Goal: Task Accomplishment & Management: Complete application form

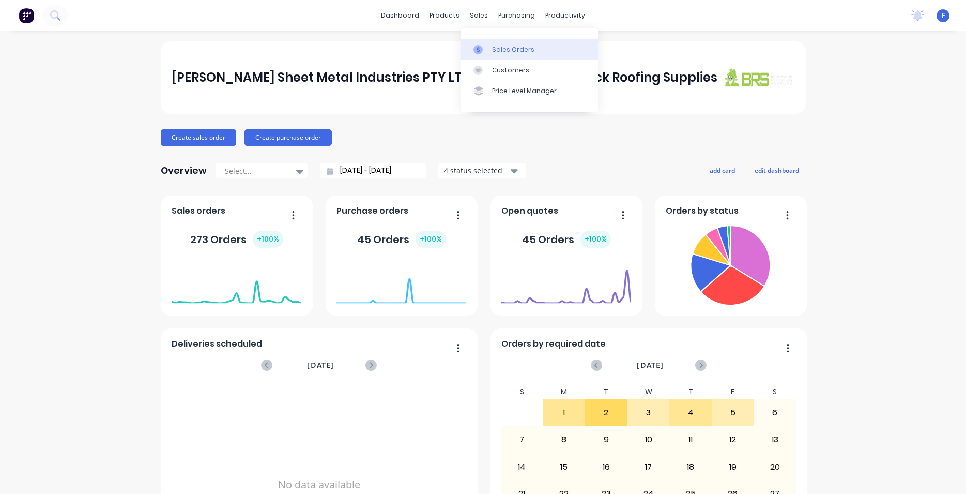
click at [501, 43] on link "Sales Orders" at bounding box center [529, 49] width 137 height 21
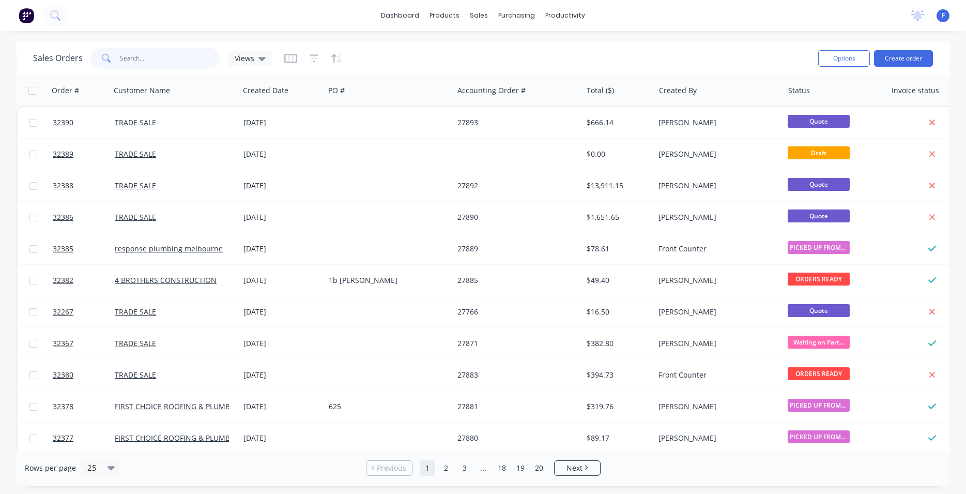
click at [160, 55] on input "text" at bounding box center [170, 58] width 101 height 21
click at [903, 56] on button "Create order" at bounding box center [903, 58] width 59 height 17
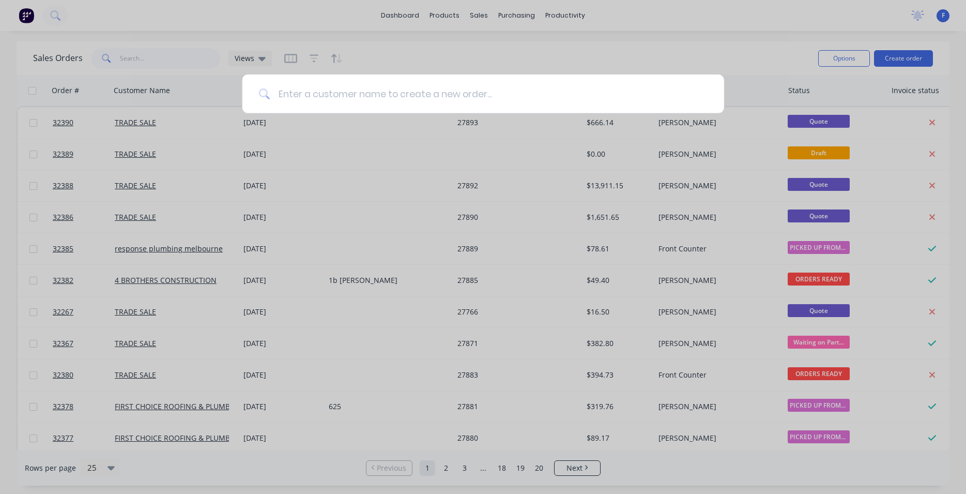
click at [412, 99] on input at bounding box center [489, 93] width 438 height 39
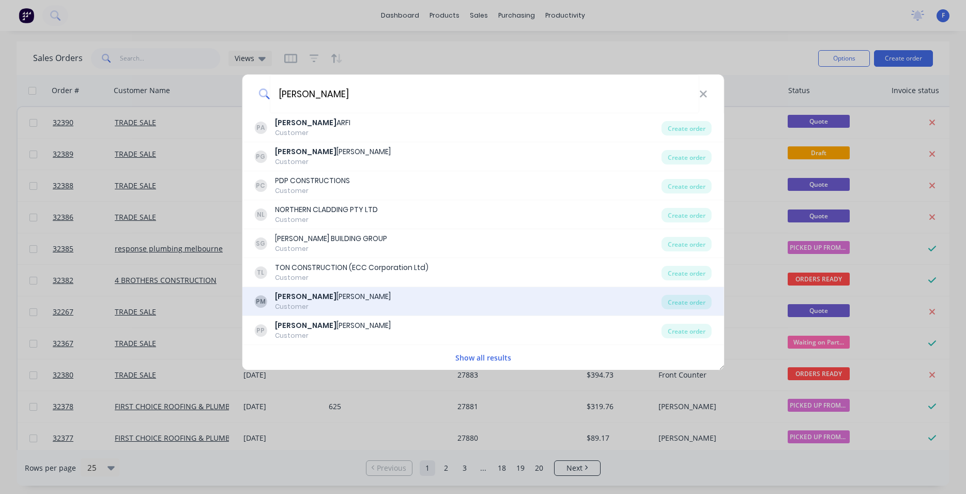
type input "[PERSON_NAME]"
click at [346, 297] on div "PM [PERSON_NAME] Customer" at bounding box center [457, 301] width 407 height 20
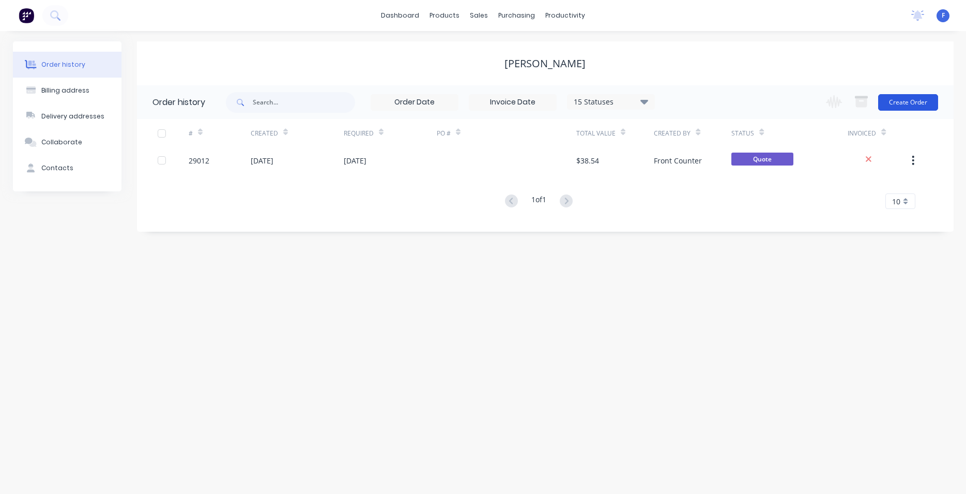
click at [896, 109] on button "Create Order" at bounding box center [908, 102] width 60 height 17
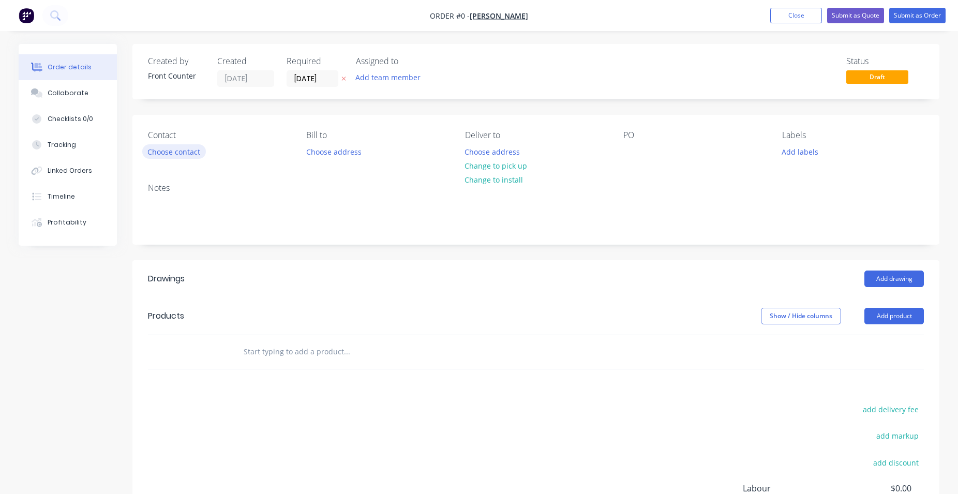
click at [159, 152] on button "Choose contact" at bounding box center [174, 151] width 64 height 14
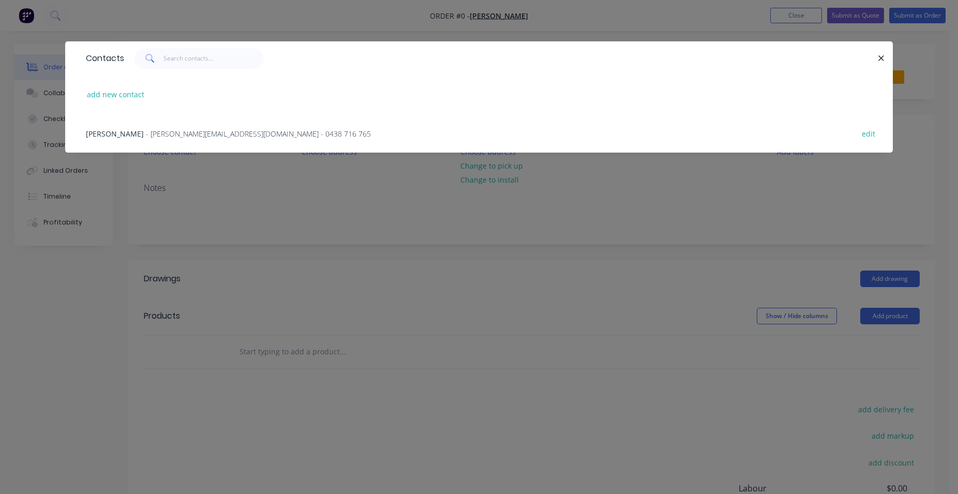
click at [176, 135] on span "- [PERSON_NAME][EMAIL_ADDRESS][DOMAIN_NAME] - 0438 716 765" at bounding box center [258, 134] width 225 height 10
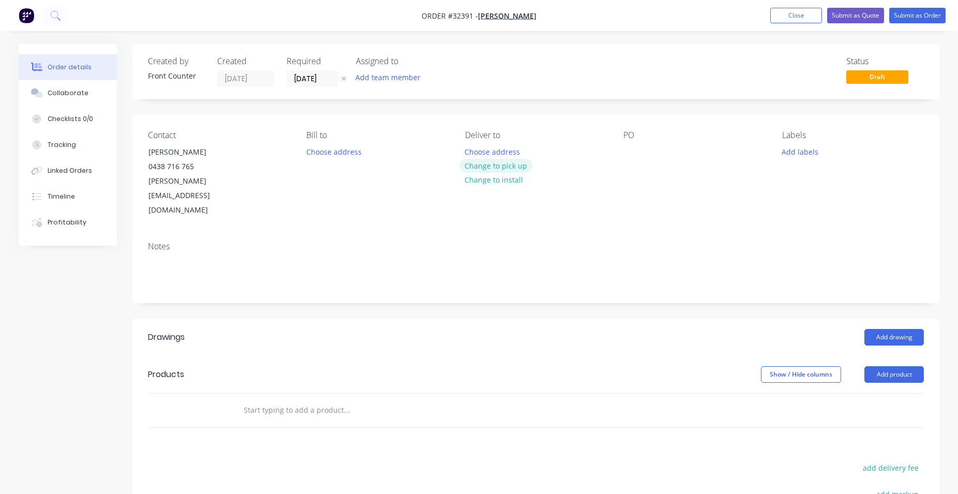
click at [505, 165] on button "Change to pick up" at bounding box center [495, 166] width 73 height 14
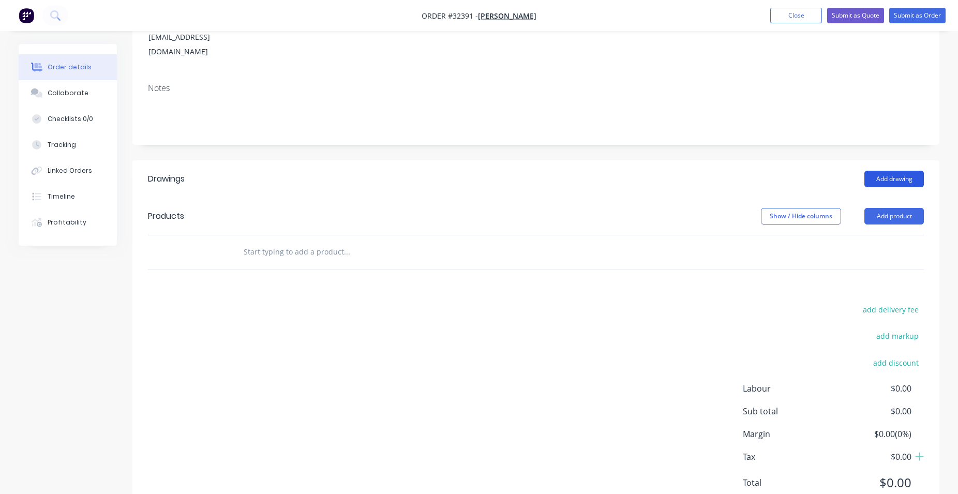
click at [890, 171] on button "Add drawing" at bounding box center [893, 179] width 59 height 17
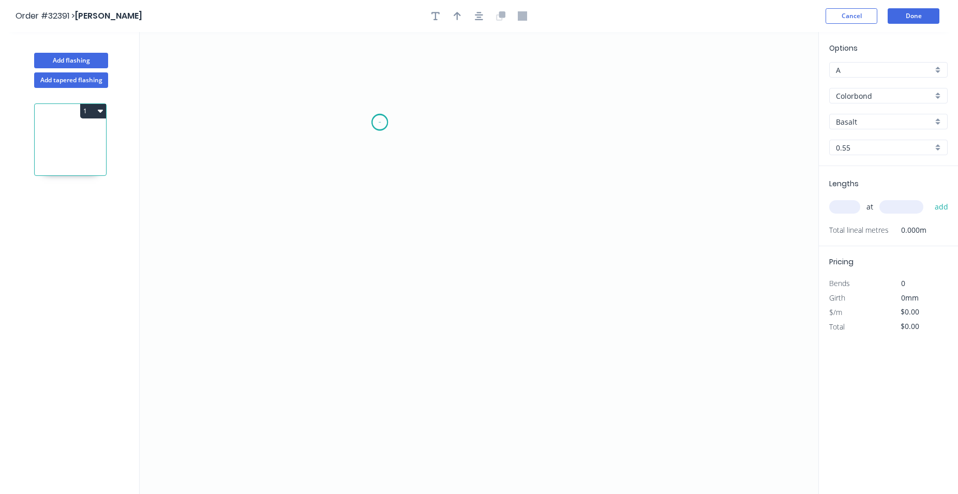
click at [380, 122] on icon "0" at bounding box center [479, 263] width 678 height 462
click at [381, 213] on icon "0" at bounding box center [479, 263] width 678 height 462
click at [618, 291] on icon "0 ?" at bounding box center [479, 263] width 678 height 462
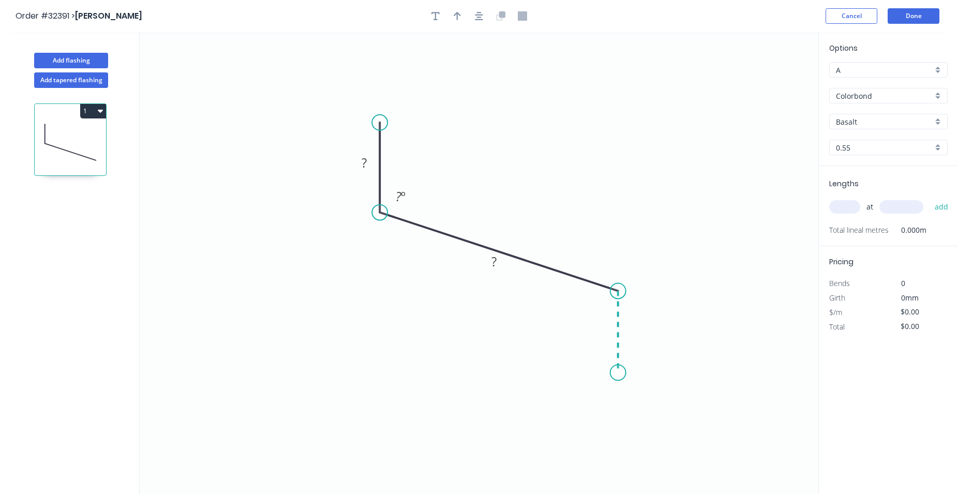
click at [613, 373] on icon "0 ? ? ? º" at bounding box center [479, 263] width 678 height 462
click at [659, 476] on div "Drip edge" at bounding box center [676, 470] width 104 height 21
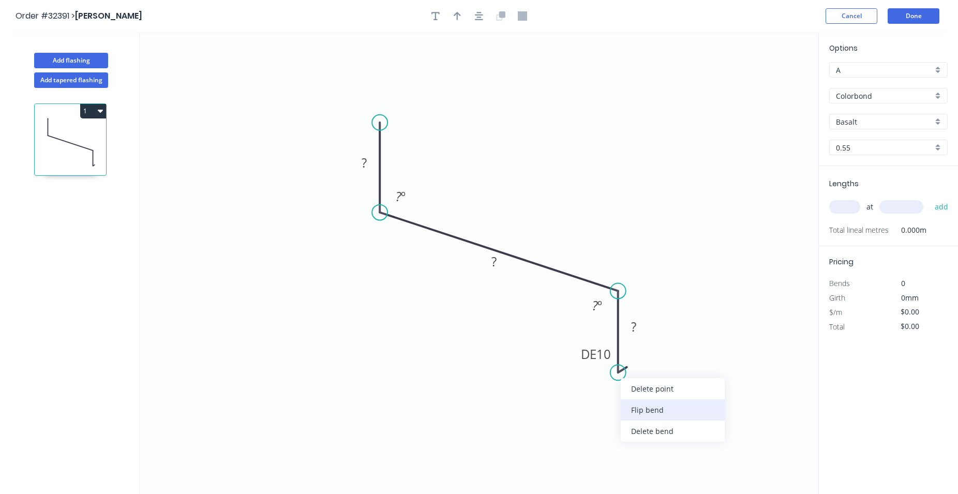
click at [654, 411] on div "Flip bend" at bounding box center [672, 409] width 104 height 21
click at [633, 323] on tspan "?" at bounding box center [633, 326] width 5 height 17
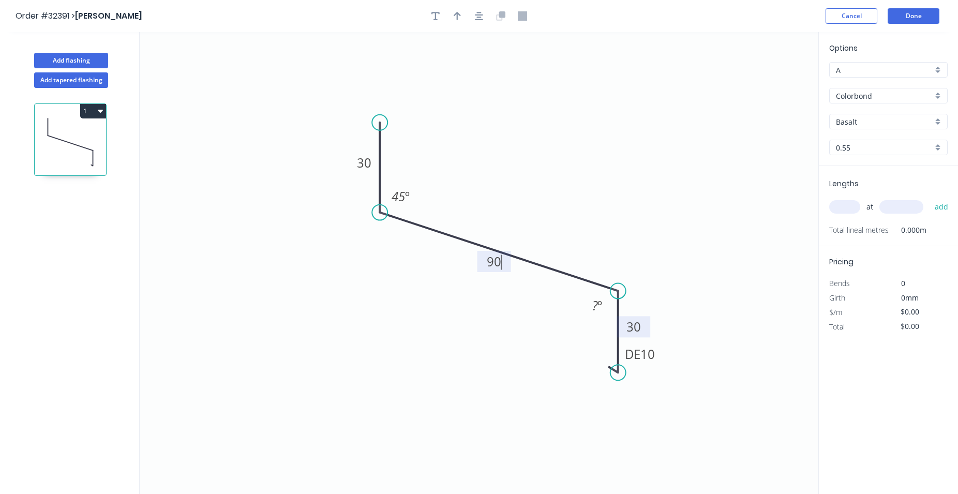
type input "$12.73"
click at [461, 16] on button "button" at bounding box center [457, 16] width 16 height 16
drag, startPoint x: 765, startPoint y: 80, endPoint x: 519, endPoint y: 202, distance: 274.5
click at [519, 202] on icon at bounding box center [518, 189] width 9 height 33
click at [935, 96] on div "Colorbond" at bounding box center [888, 96] width 118 height 16
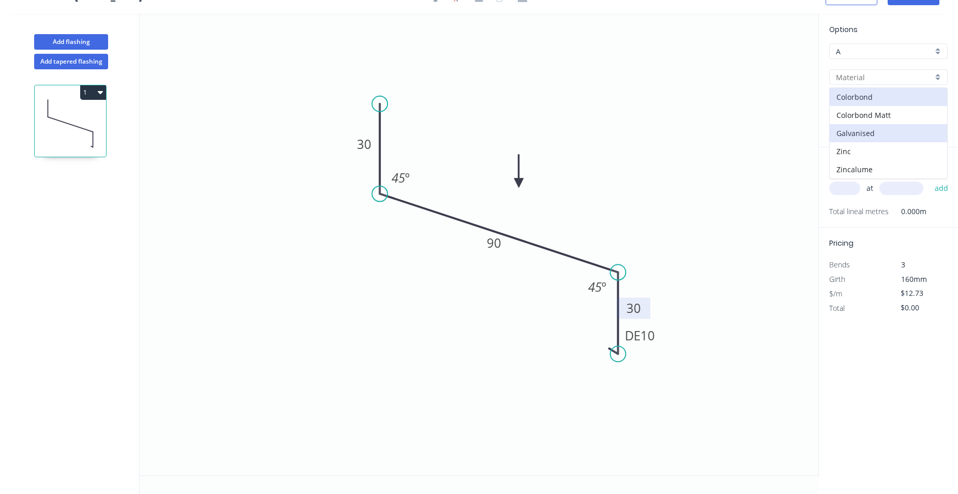
scroll to position [19, 0]
click at [893, 94] on div "Colorbond" at bounding box center [887, 96] width 117 height 18
type input "Colorbond"
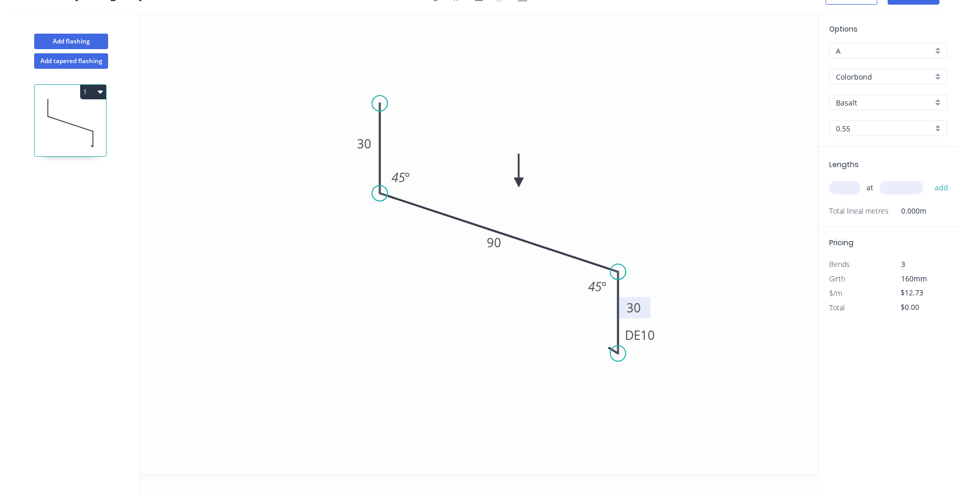
click at [943, 104] on div "Basalt" at bounding box center [888, 103] width 118 height 16
click at [865, 125] on div "Paperbark" at bounding box center [887, 125] width 117 height 18
type input "Paperbark"
click at [840, 187] on input "text" at bounding box center [844, 187] width 31 height 13
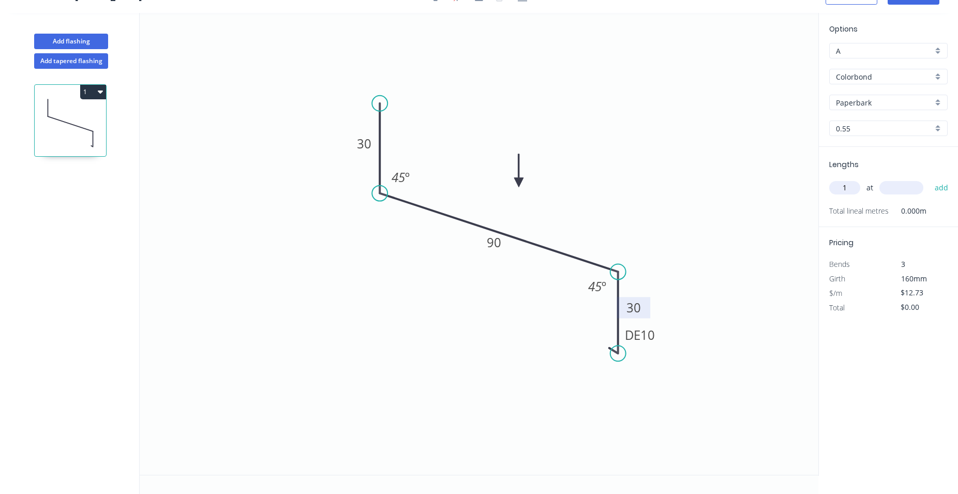
type input "1"
type input "2000"
click at [929, 179] on button "add" at bounding box center [941, 188] width 24 height 18
type input "$25.46"
type input "1"
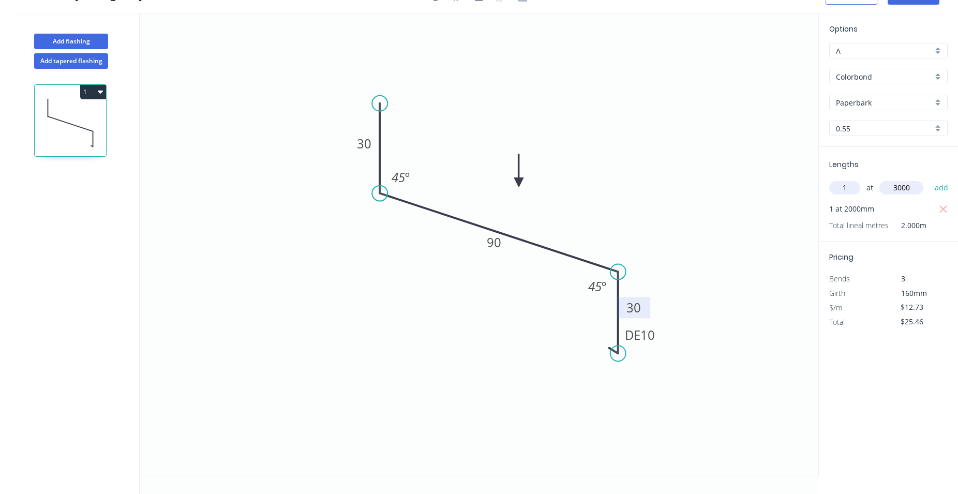
type input "3000"
click at [929, 179] on button "add" at bounding box center [941, 188] width 24 height 18
type input "$63.65"
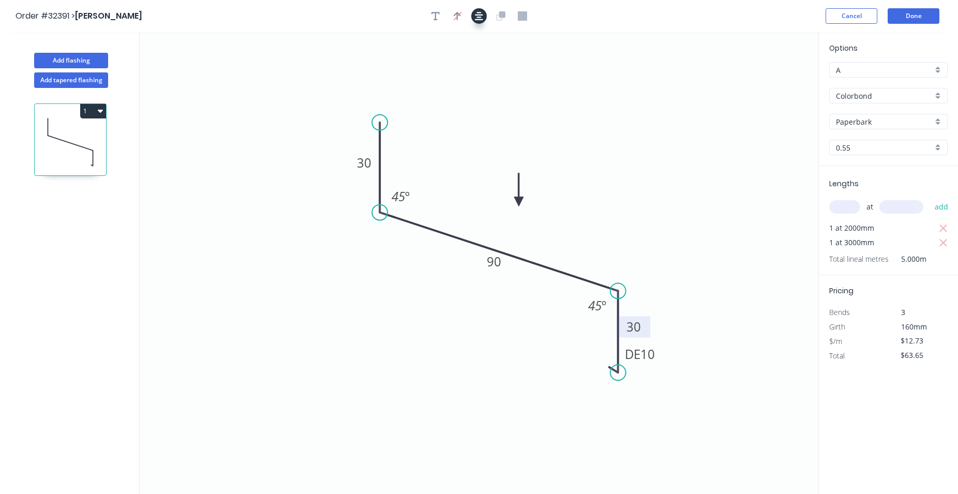
click at [471, 14] on div at bounding box center [479, 16] width 109 height 16
click at [479, 16] on icon "button" at bounding box center [479, 15] width 8 height 9
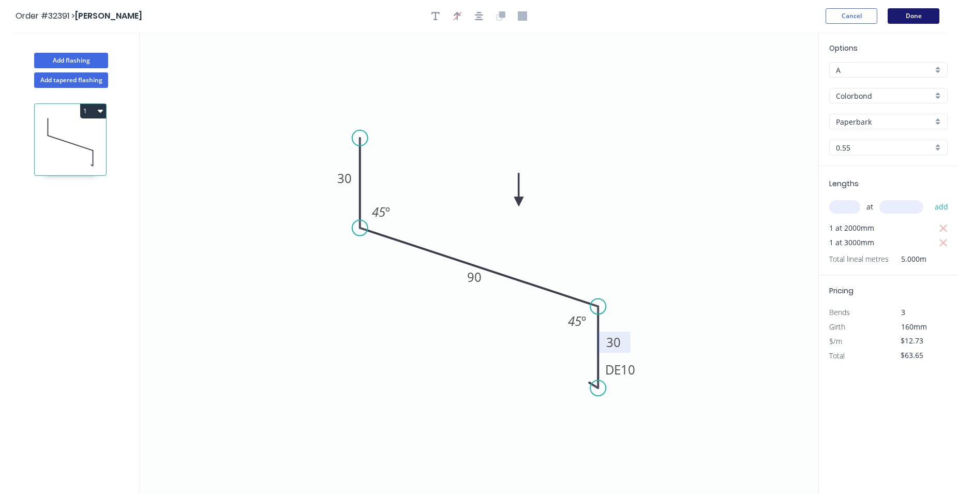
click at [907, 21] on button "Done" at bounding box center [913, 16] width 52 height 16
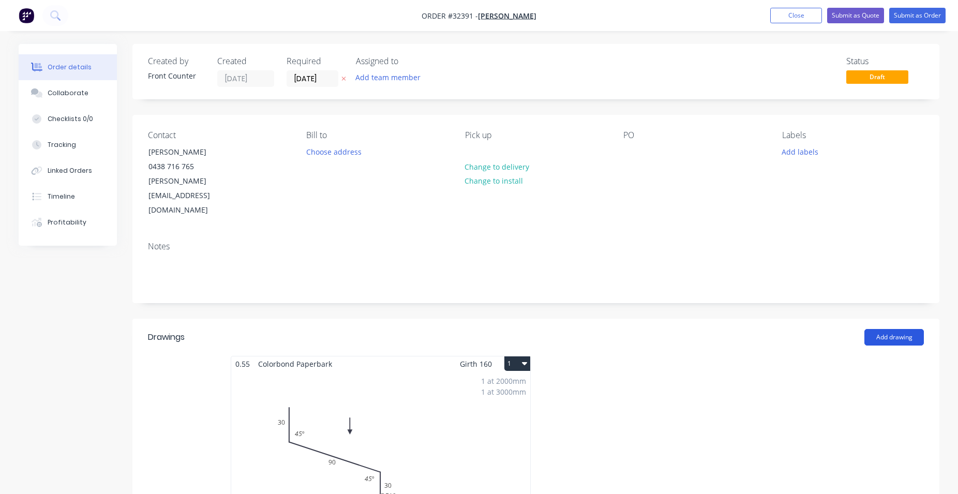
click at [898, 329] on button "Add drawing" at bounding box center [893, 337] width 59 height 17
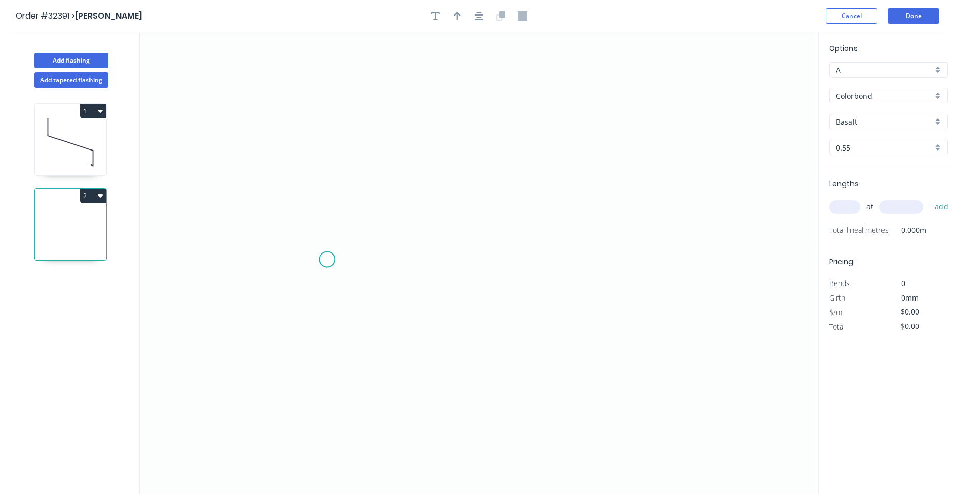
click at [327, 259] on icon "0" at bounding box center [479, 263] width 678 height 462
click at [392, 259] on icon at bounding box center [359, 259] width 65 height 0
click at [398, 127] on icon "0 ?" at bounding box center [479, 263] width 678 height 462
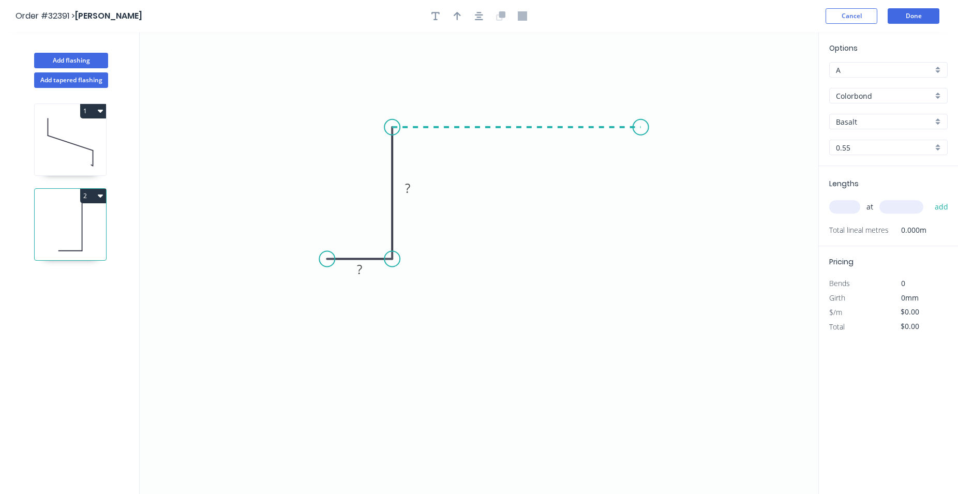
click at [642, 128] on icon "0 ? ?" at bounding box center [479, 263] width 678 height 462
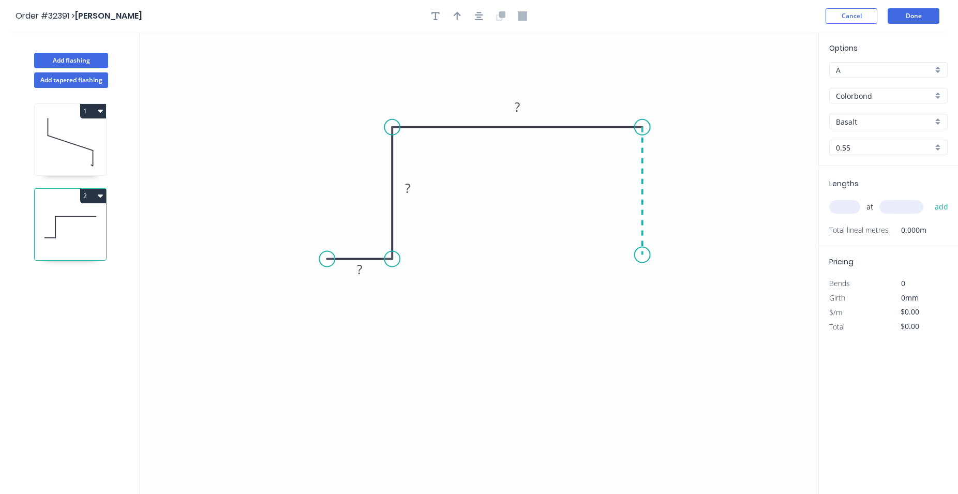
click at [641, 255] on icon "0 ? ? ?" at bounding box center [479, 263] width 678 height 462
click at [698, 253] on icon "0 ? ? ? ?" at bounding box center [479, 263] width 678 height 462
click at [479, 15] on icon "button" at bounding box center [479, 15] width 8 height 9
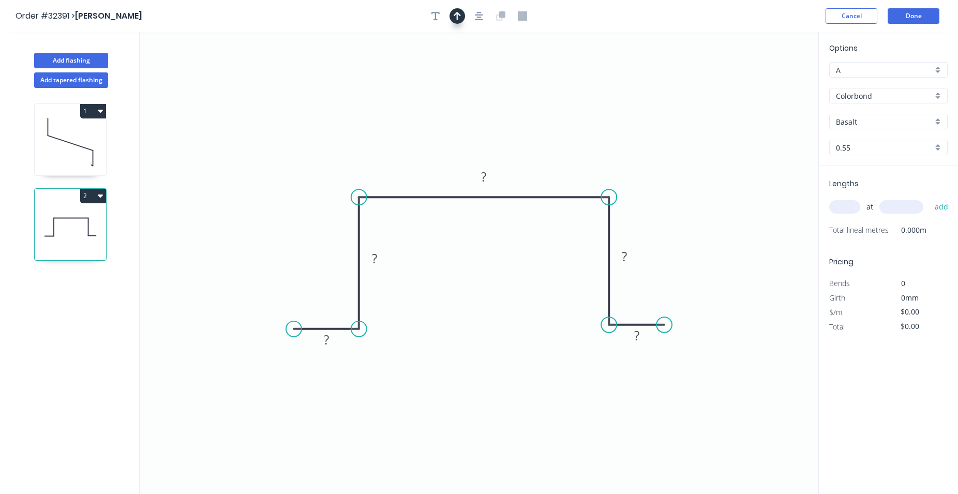
click at [454, 17] on icon "button" at bounding box center [456, 15] width 7 height 9
drag, startPoint x: 765, startPoint y: 78, endPoint x: 526, endPoint y: 158, distance: 251.8
click at [526, 158] on icon at bounding box center [526, 145] width 9 height 33
click at [328, 338] on tspan "?" at bounding box center [326, 339] width 5 height 17
click at [478, 12] on icon "button" at bounding box center [479, 16] width 8 height 8
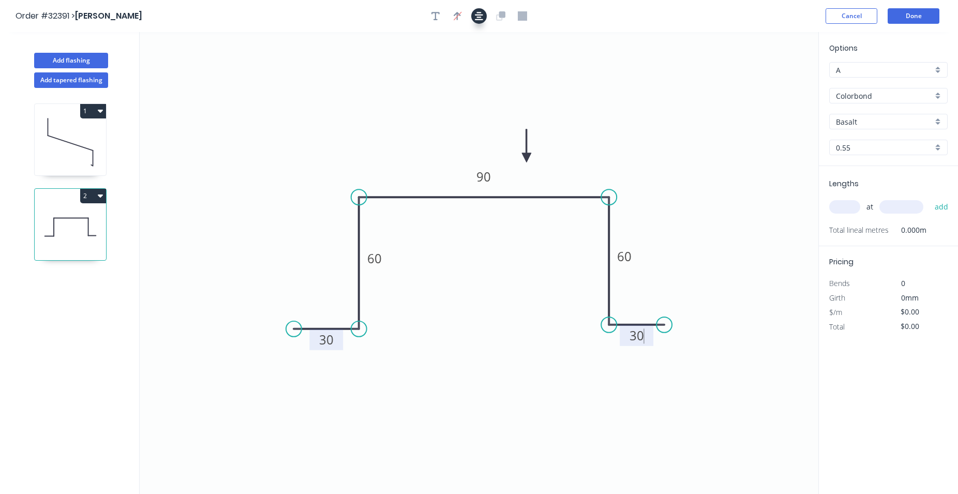
type input "$17.73"
click at [937, 118] on div "Basalt" at bounding box center [888, 122] width 118 height 16
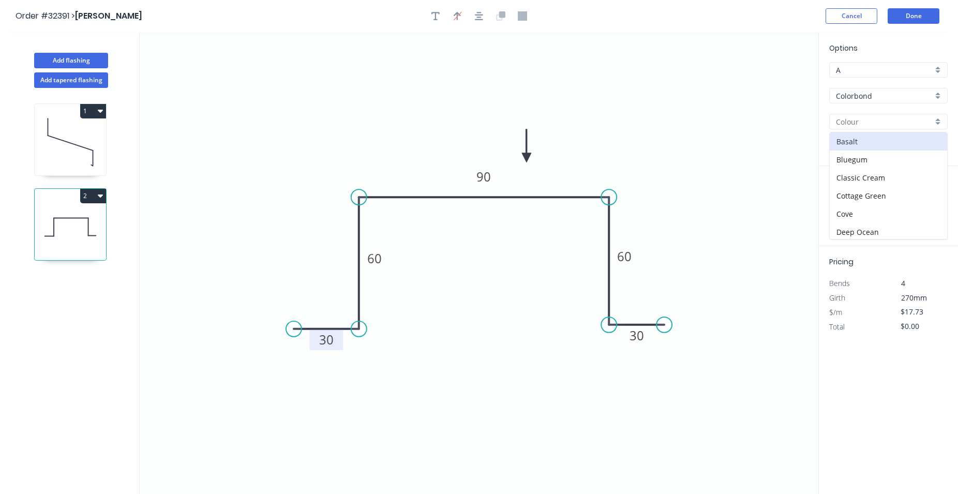
scroll to position [236, 0]
drag, startPoint x: 884, startPoint y: 205, endPoint x: 882, endPoint y: 213, distance: 7.5
click at [892, 221] on div "Paperbark" at bounding box center [887, 213] width 117 height 18
type input "Paperbark"
click at [846, 210] on input "text" at bounding box center [844, 206] width 31 height 13
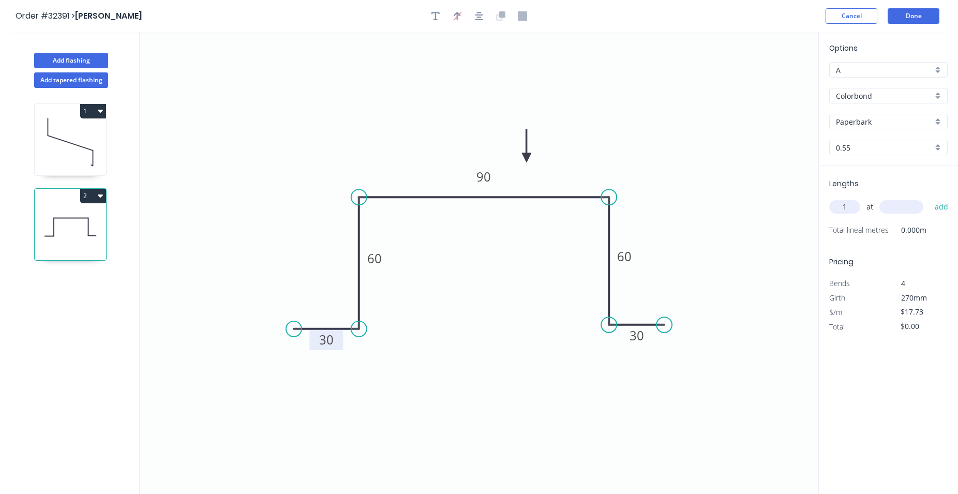
type input "1"
type input "2000"
click at [929, 198] on button "add" at bounding box center [941, 207] width 24 height 18
type input "$35.46"
type input "1"
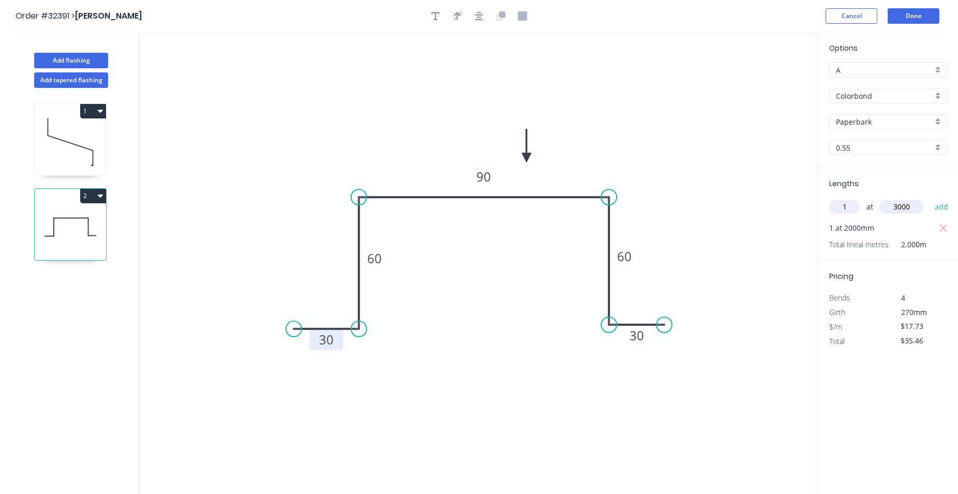
type input "3000"
click at [929, 198] on button "add" at bounding box center [941, 207] width 24 height 18
type input "$88.65"
click at [922, 18] on button "Done" at bounding box center [913, 16] width 52 height 16
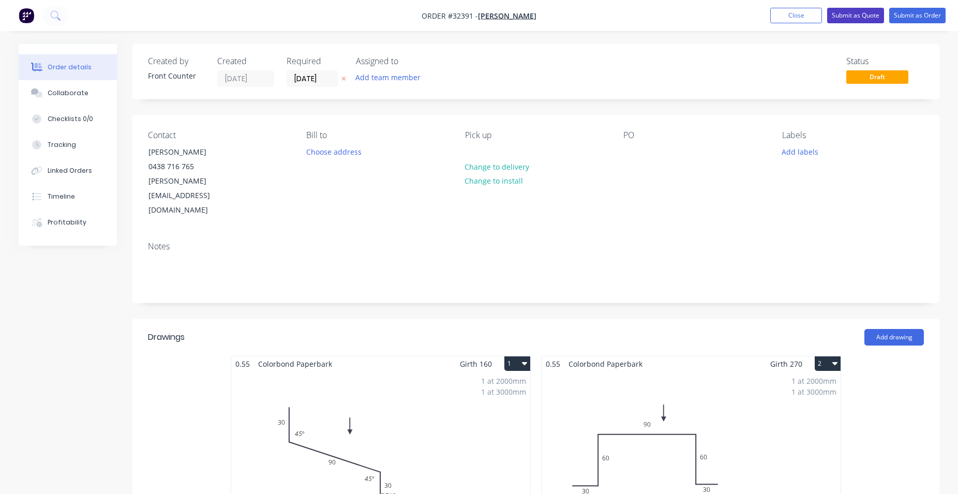
click at [851, 16] on button "Submit as Quote" at bounding box center [855, 16] width 57 height 16
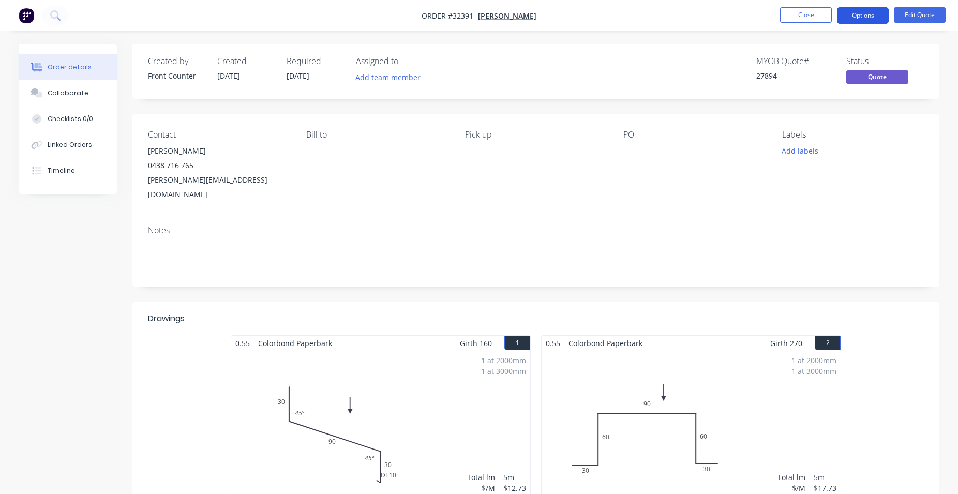
click at [868, 13] on button "Options" at bounding box center [863, 15] width 52 height 17
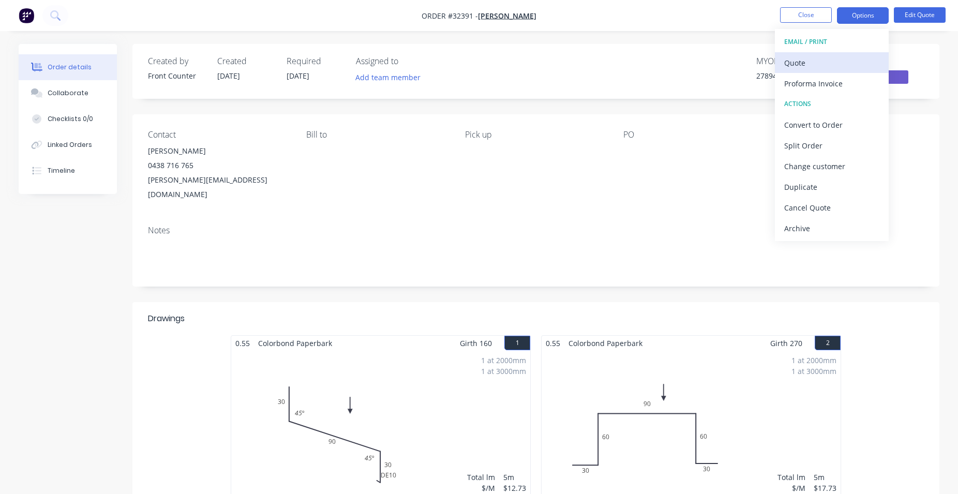
click at [800, 63] on div "Quote" at bounding box center [831, 62] width 95 height 15
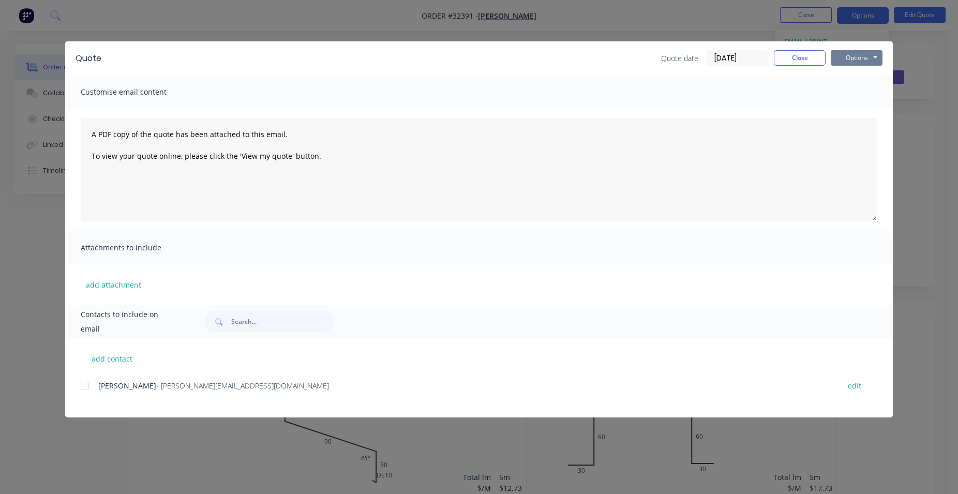
click at [850, 59] on button "Options" at bounding box center [856, 58] width 52 height 16
click at [865, 93] on button "Print" at bounding box center [863, 93] width 66 height 17
click at [799, 62] on button "Close" at bounding box center [800, 58] width 52 height 16
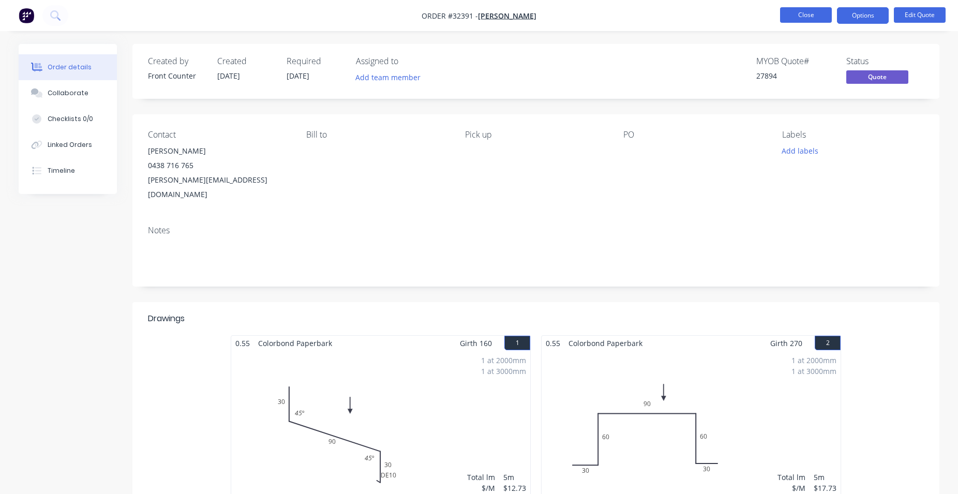
click at [811, 17] on button "Close" at bounding box center [806, 15] width 52 height 16
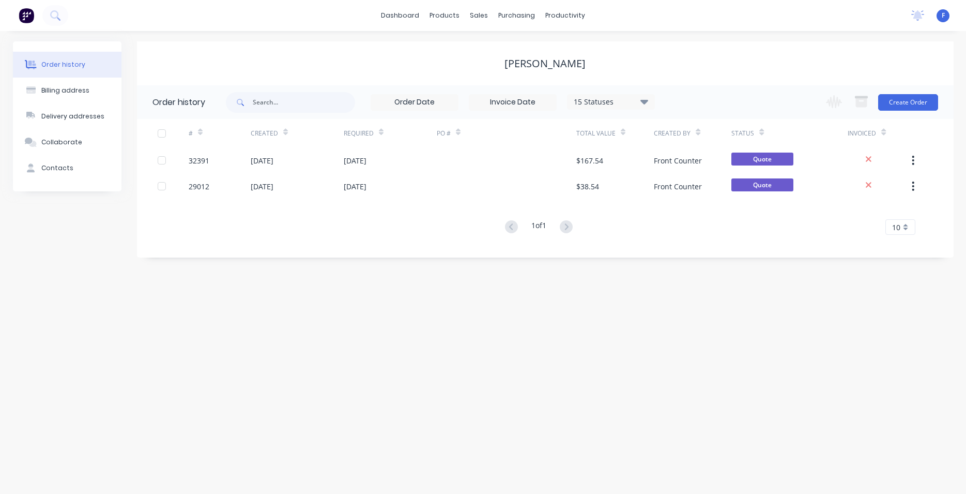
click at [25, 14] on img at bounding box center [27, 16] width 16 height 16
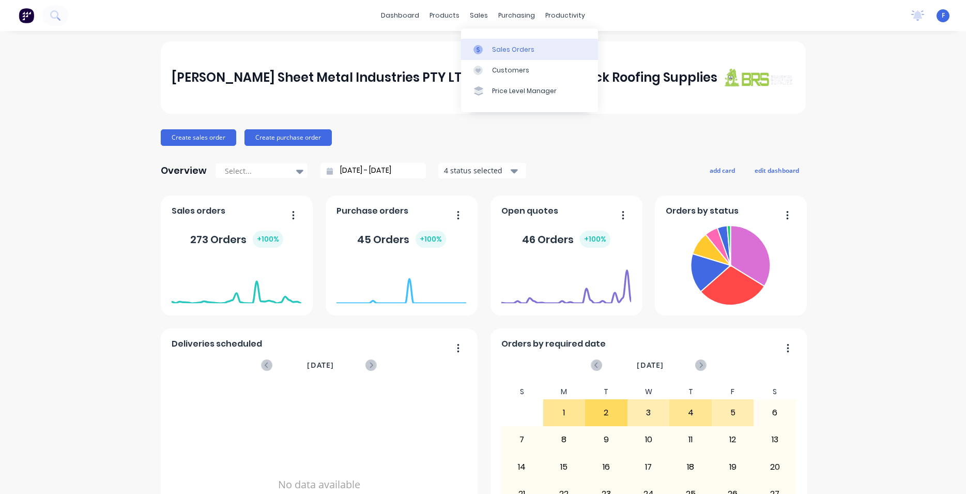
click at [502, 52] on div "Sales Orders" at bounding box center [513, 49] width 42 height 9
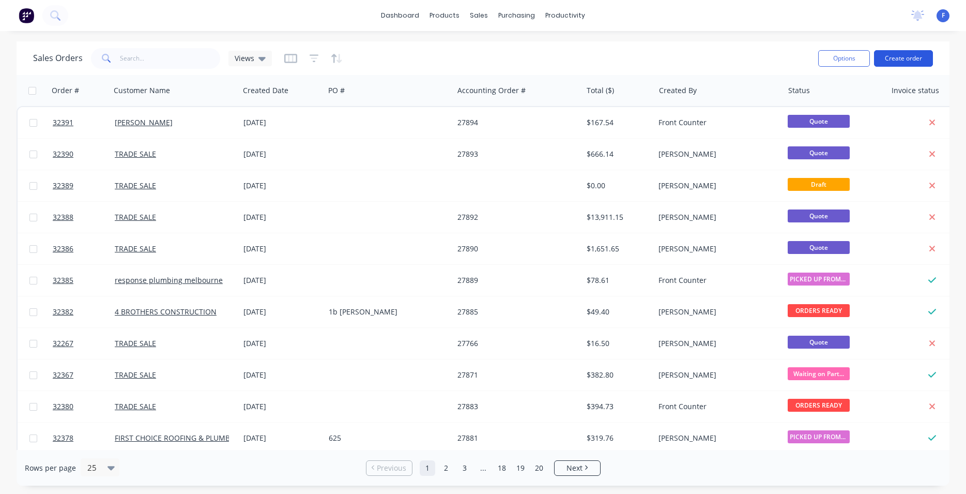
click at [900, 64] on button "Create order" at bounding box center [903, 58] width 59 height 17
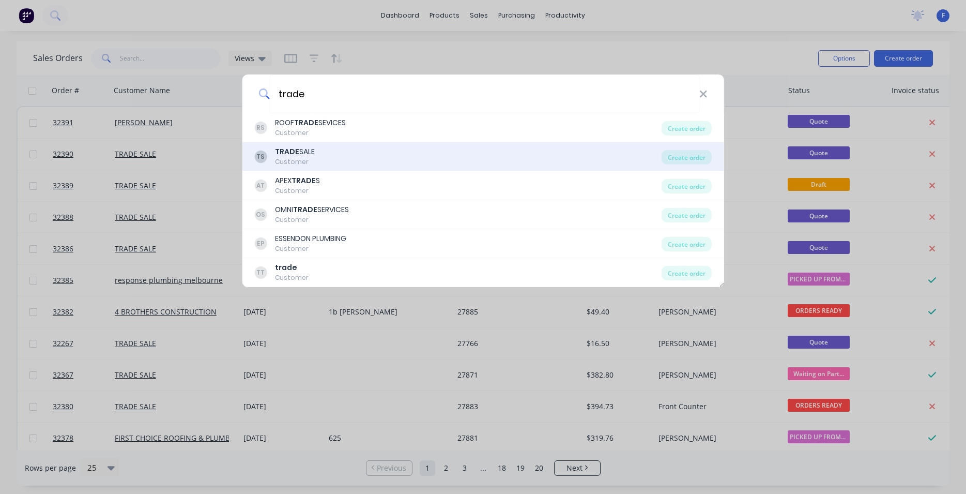
type input "trade"
click at [335, 150] on div "TS TRADE SALE Customer" at bounding box center [457, 156] width 407 height 20
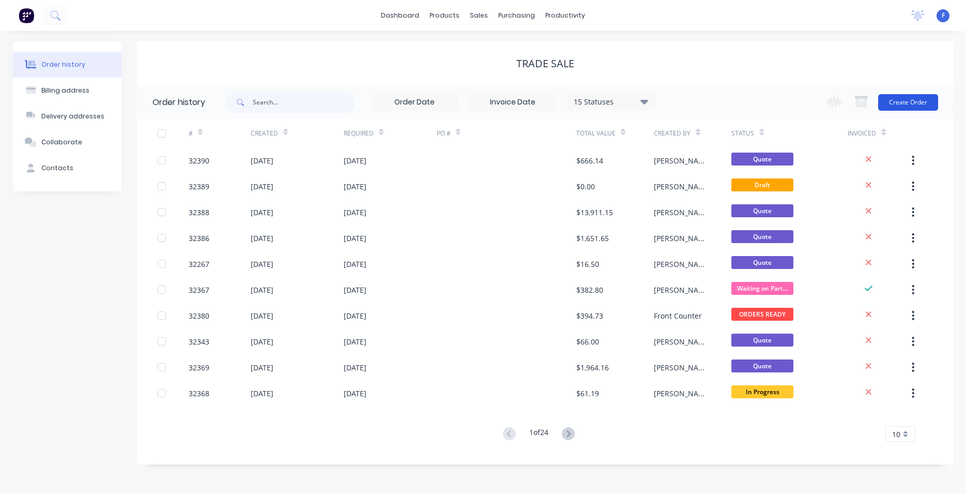
click at [904, 102] on button "Create Order" at bounding box center [908, 102] width 60 height 17
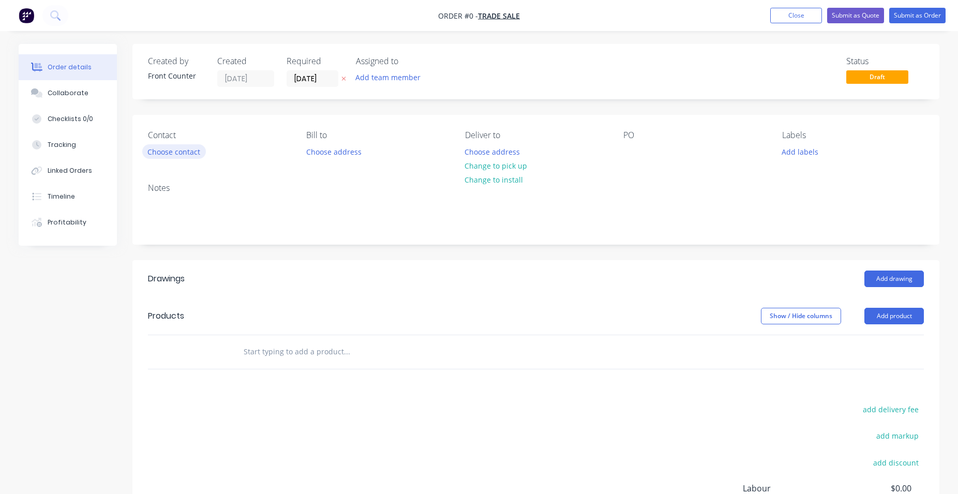
click at [194, 154] on button "Choose contact" at bounding box center [174, 151] width 64 height 14
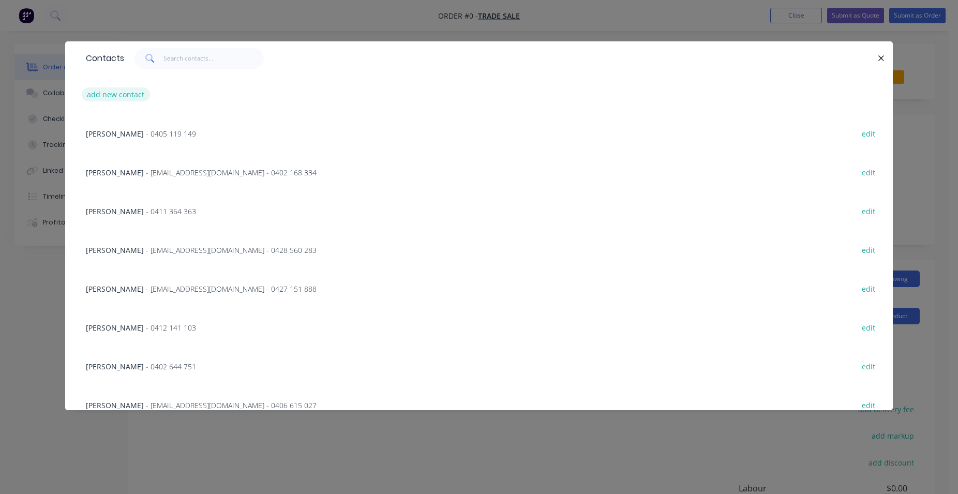
click at [141, 96] on button "add new contact" at bounding box center [116, 94] width 68 height 14
select select "AU"
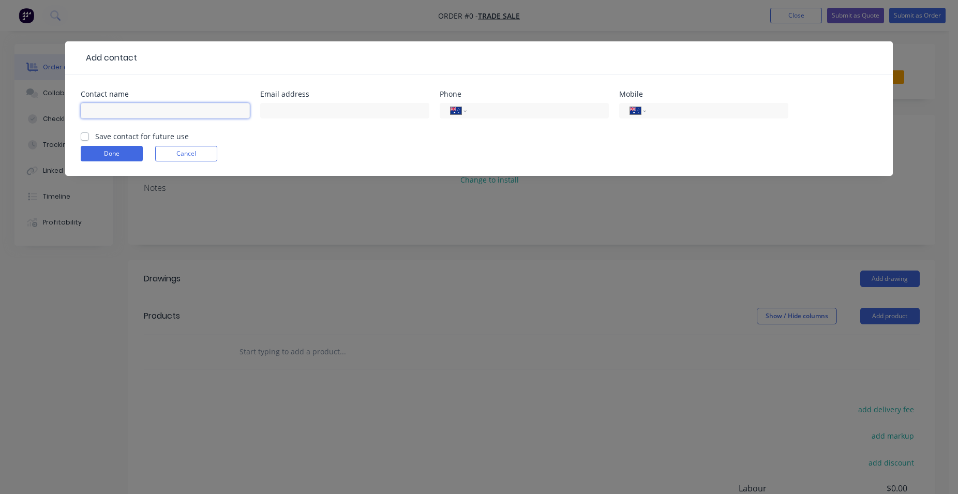
click at [180, 116] on input "text" at bounding box center [165, 111] width 169 height 16
type input "theo"
click at [736, 112] on input "tel" at bounding box center [715, 111] width 124 height 12
type input "0403 199 961"
click at [95, 138] on label "Save contact for future use" at bounding box center [142, 136] width 94 height 11
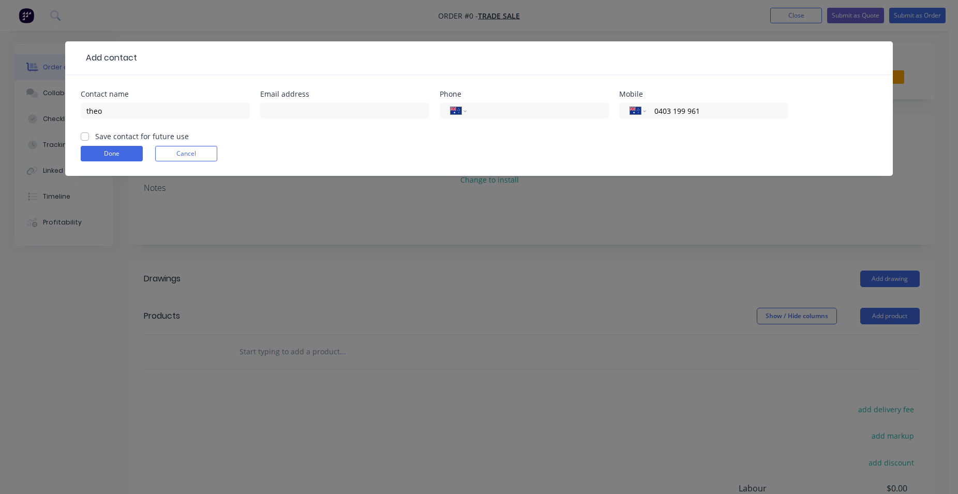
click at [83, 138] on input "Save contact for future use" at bounding box center [85, 136] width 8 height 10
checkbox input "true"
click at [96, 148] on button "Done" at bounding box center [112, 154] width 62 height 16
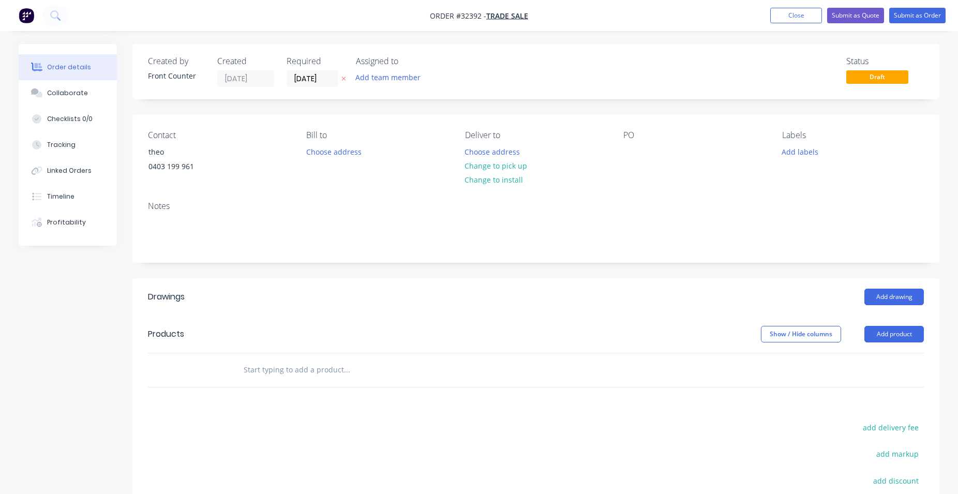
scroll to position [157, 0]
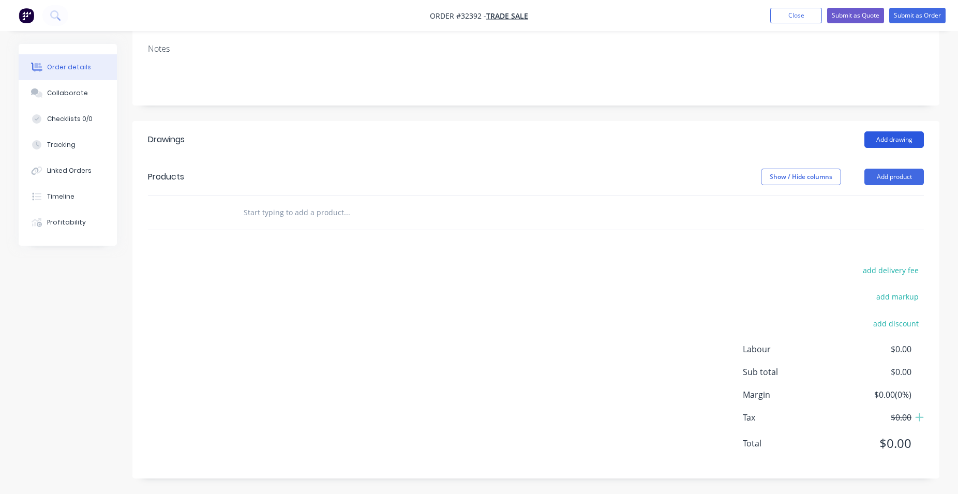
click at [905, 143] on button "Add drawing" at bounding box center [893, 139] width 59 height 17
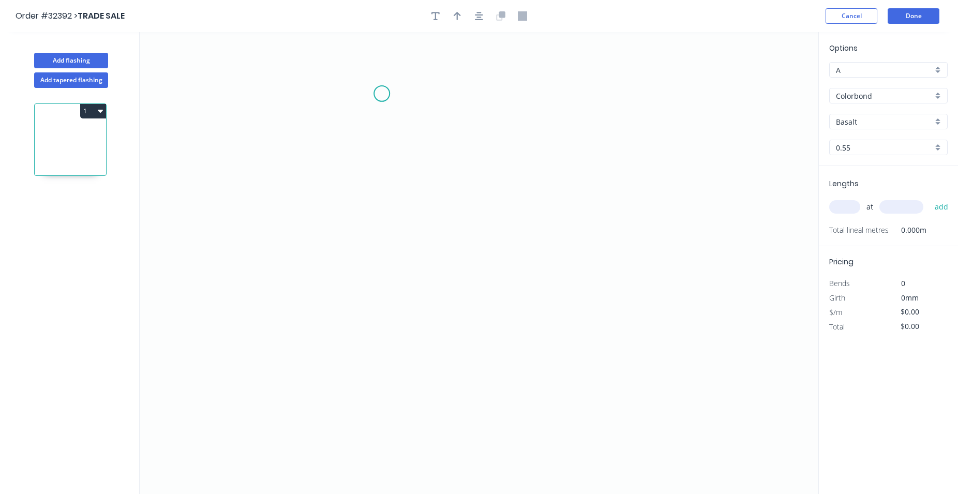
click at [382, 94] on icon "0" at bounding box center [479, 263] width 678 height 462
click at [375, 259] on icon "0" at bounding box center [479, 263] width 678 height 462
click at [505, 285] on icon "0 ?" at bounding box center [479, 263] width 678 height 462
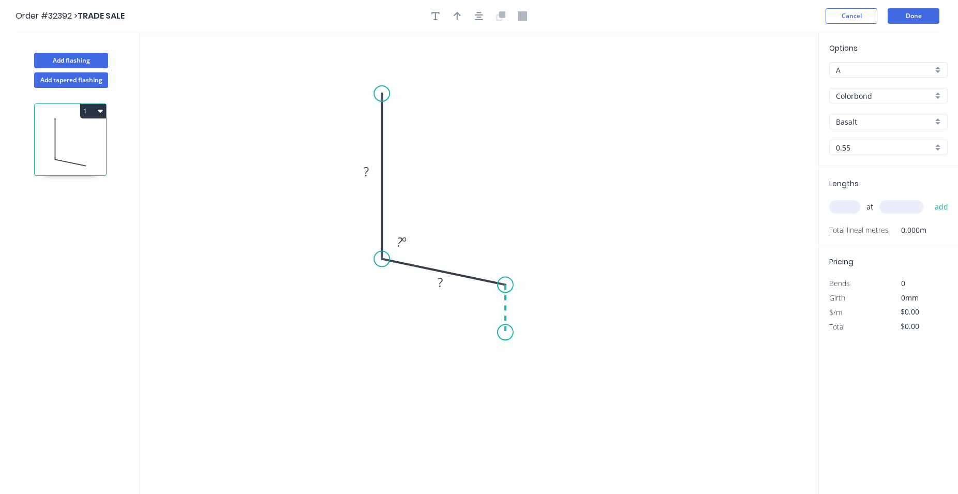
click at [507, 332] on icon "0 ? ? ? º" at bounding box center [479, 263] width 678 height 462
click at [525, 301] on rect at bounding box center [520, 304] width 21 height 14
type input "$11.67"
click at [474, 15] on button "button" at bounding box center [479, 16] width 16 height 16
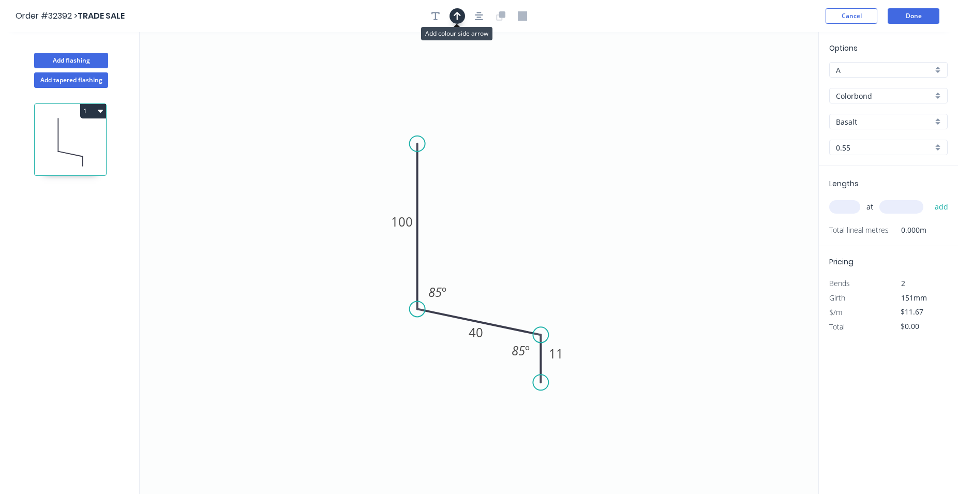
click at [462, 18] on button "button" at bounding box center [457, 16] width 16 height 16
drag, startPoint x: 766, startPoint y: 81, endPoint x: 509, endPoint y: 274, distance: 321.4
click at [509, 274] on icon at bounding box center [508, 261] width 9 height 33
click at [935, 123] on div "Basalt" at bounding box center [888, 122] width 118 height 16
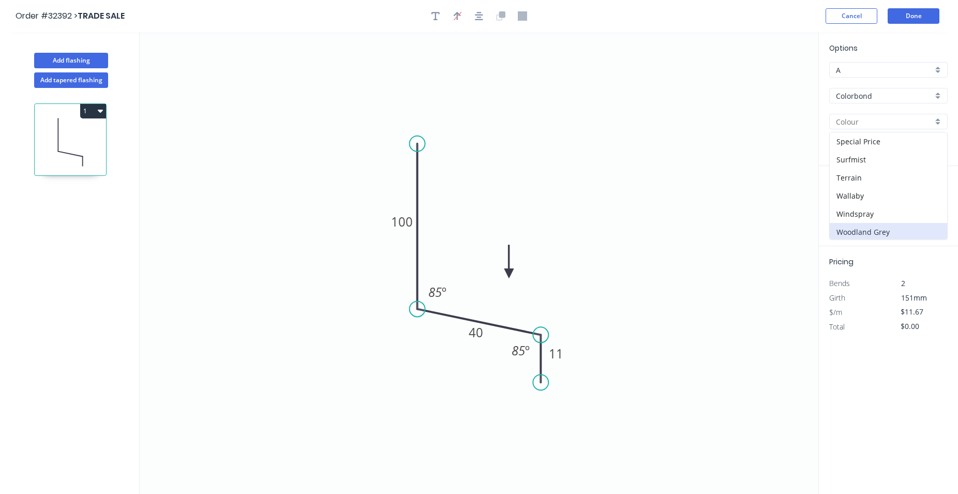
scroll to position [364, 0]
click at [891, 225] on div "Woodland Grey" at bounding box center [887, 230] width 117 height 18
type input "Woodland Grey"
click at [849, 209] on input "text" at bounding box center [844, 206] width 31 height 13
type input "1"
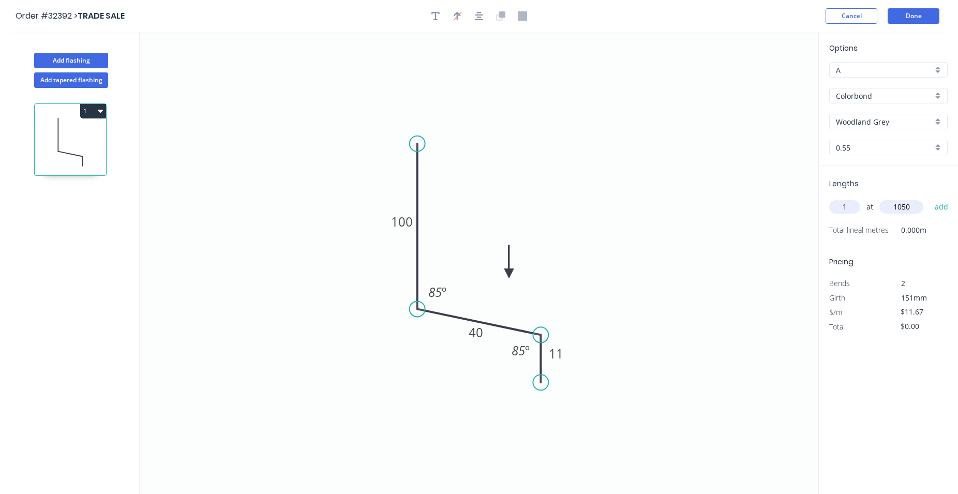
type input "1050"
click at [929, 198] on button "add" at bounding box center [941, 207] width 24 height 18
type input "$12.25"
type input "1"
type input "1985"
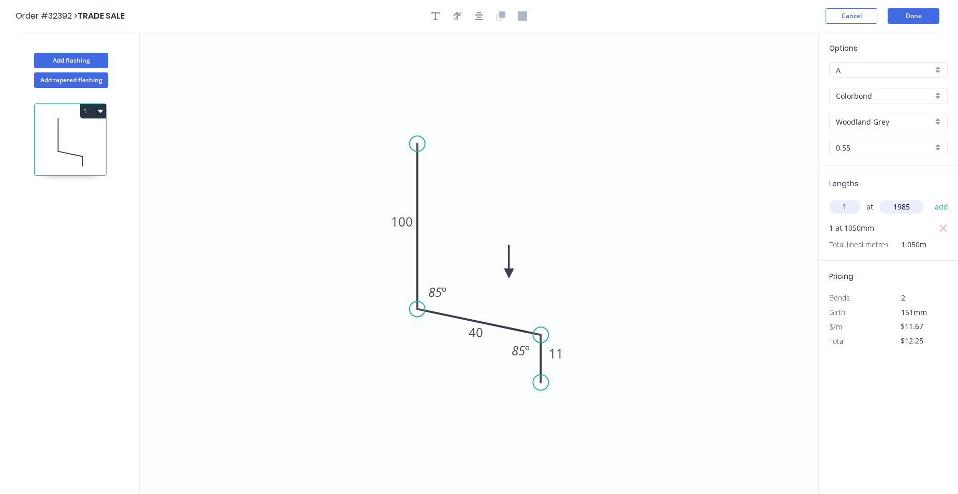
click at [929, 198] on button "add" at bounding box center [941, 207] width 24 height 18
type input "$35.42"
type input "1"
type input "3775"
click at [929, 198] on button "add" at bounding box center [941, 207] width 24 height 18
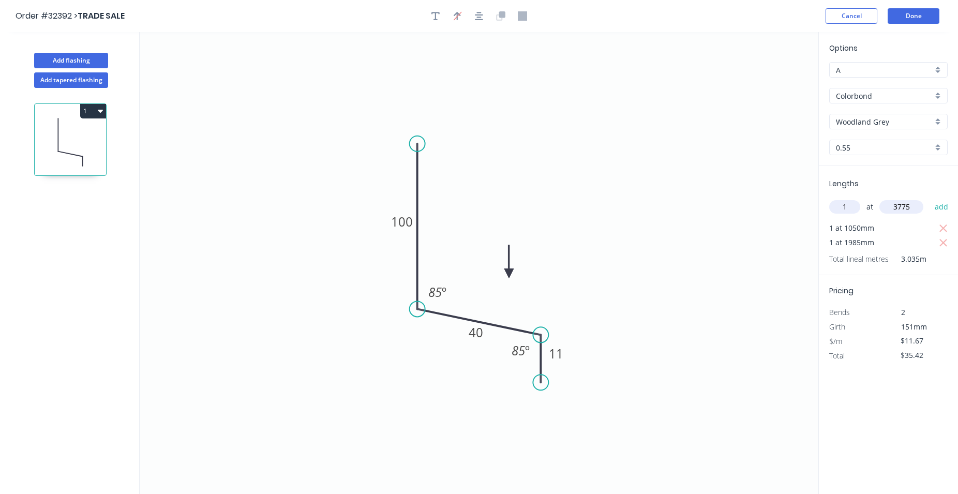
type input "$79.47"
type input "1"
type input "1445"
click at [929, 198] on button "add" at bounding box center [941, 207] width 24 height 18
type input "$96.34"
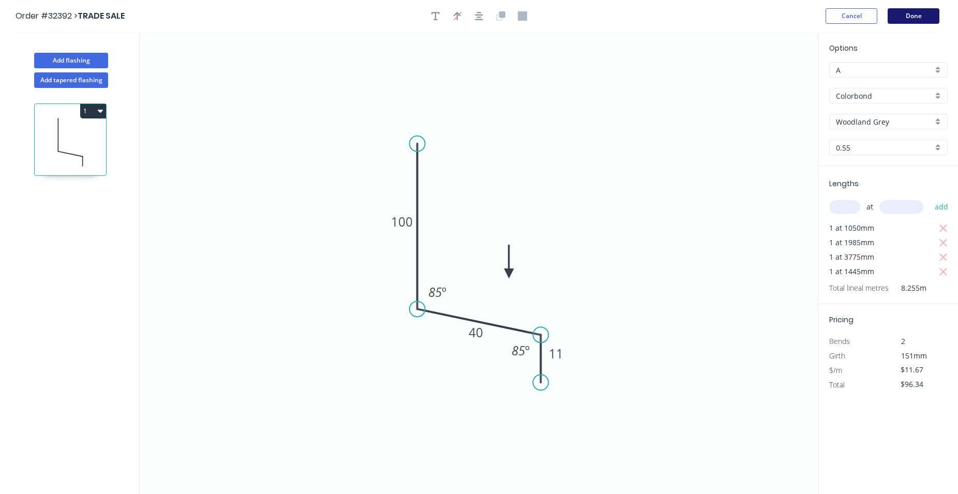
click at [925, 17] on button "Done" at bounding box center [913, 16] width 52 height 16
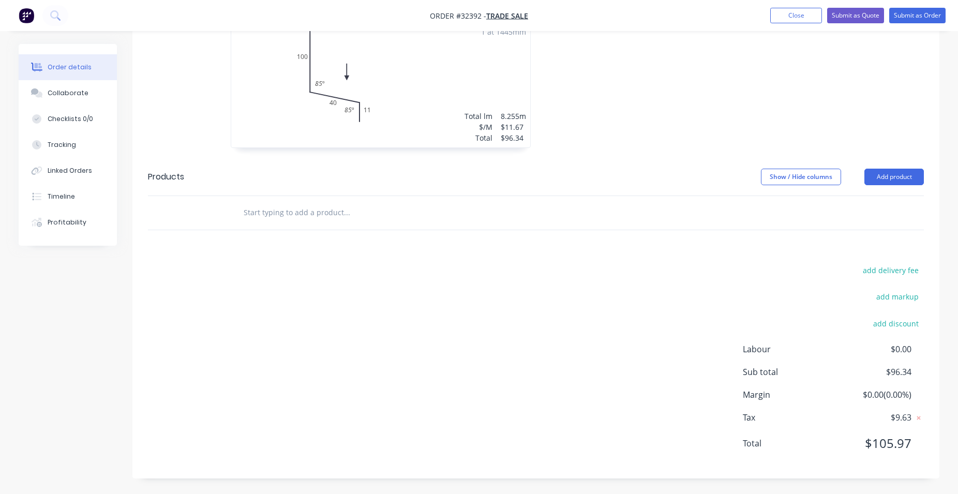
scroll to position [130, 0]
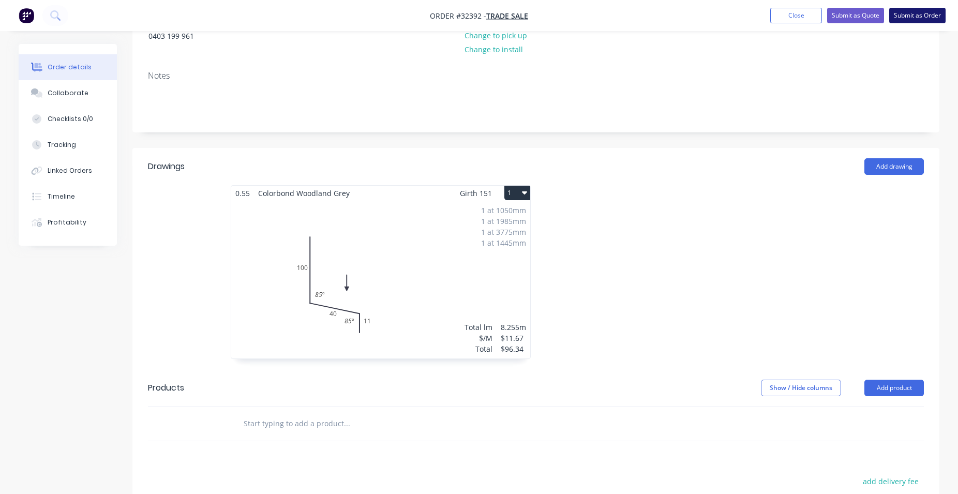
click at [918, 16] on button "Submit as Order" at bounding box center [917, 16] width 56 height 16
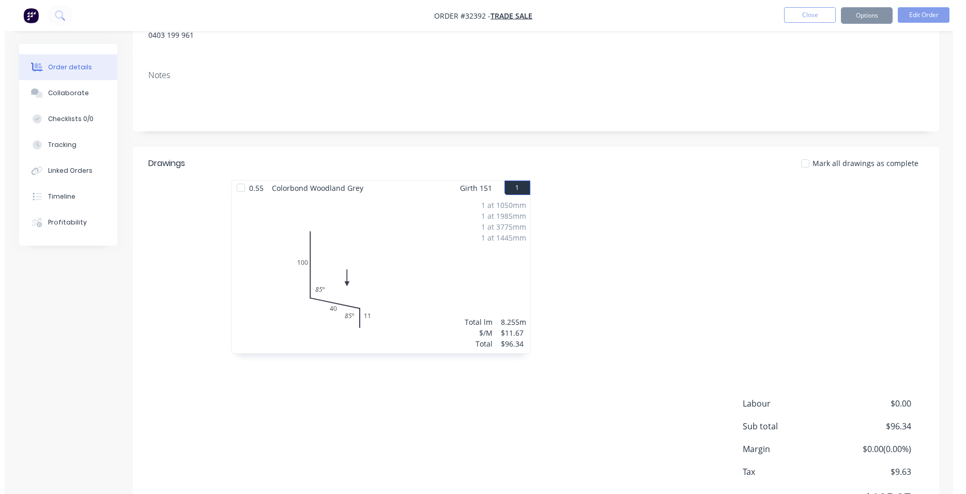
scroll to position [0, 0]
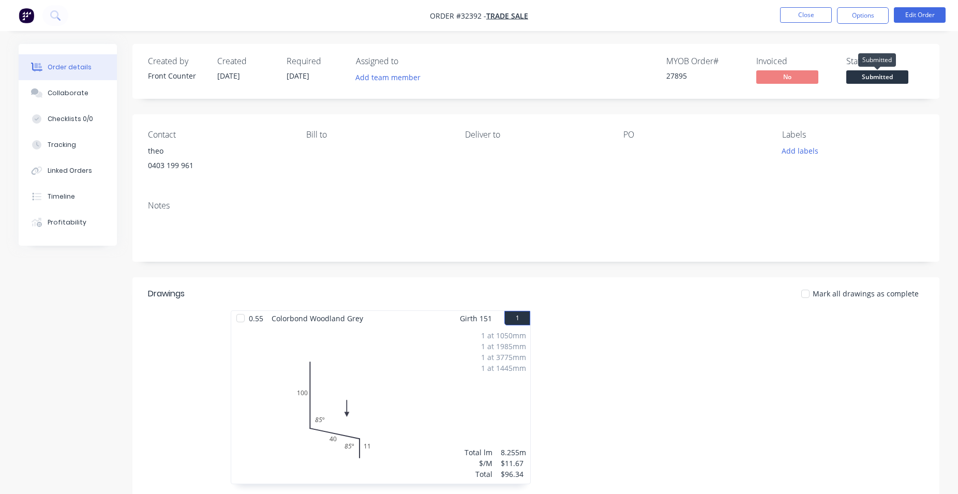
click at [880, 77] on span "Submitted" at bounding box center [877, 76] width 62 height 13
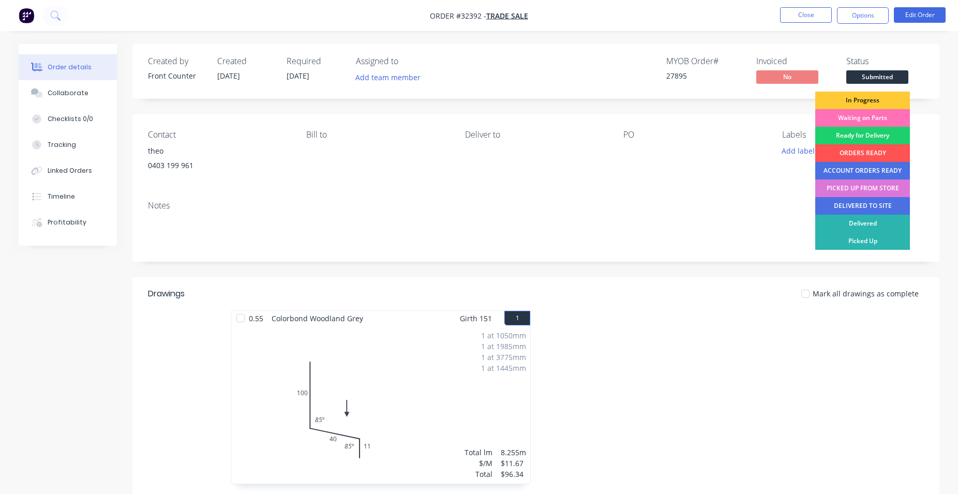
drag, startPoint x: 867, startPoint y: 104, endPoint x: 895, endPoint y: 62, distance: 50.6
click at [867, 104] on div "In Progress" at bounding box center [862, 101] width 95 height 18
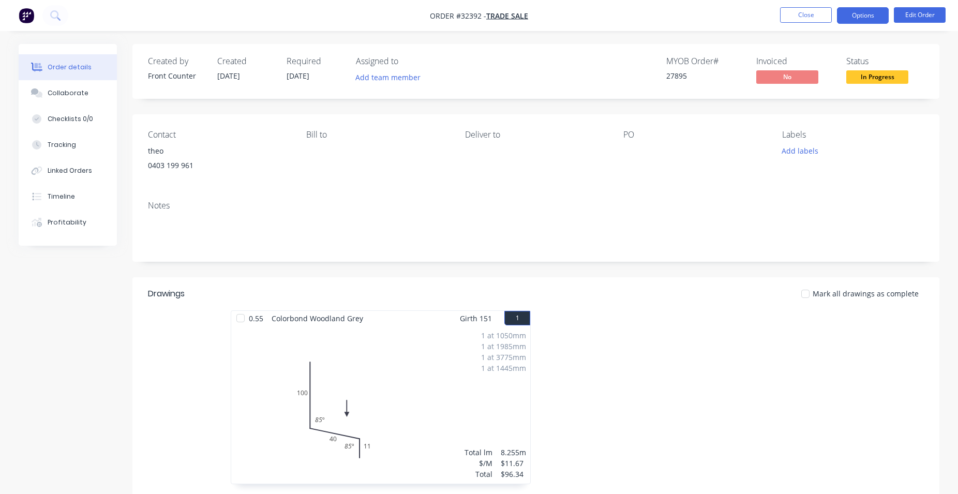
click at [860, 14] on button "Options" at bounding box center [863, 15] width 52 height 17
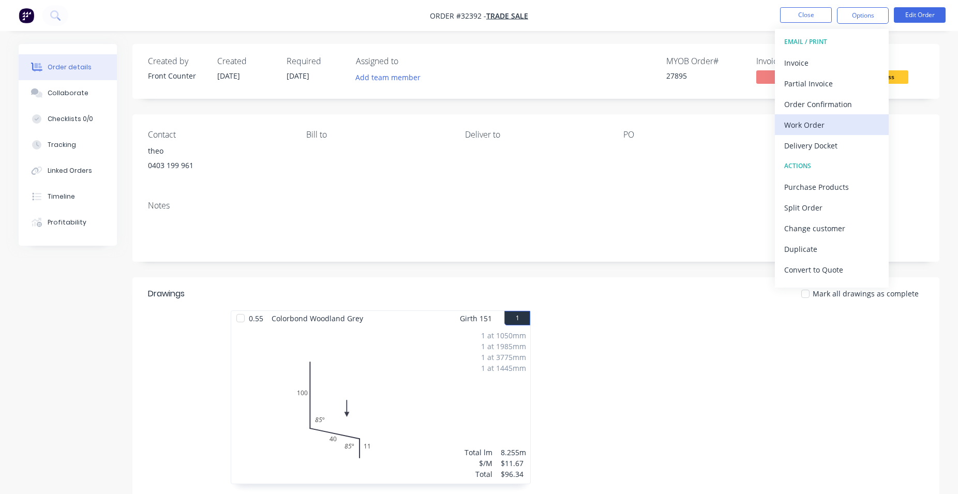
click at [824, 122] on div "Work Order" at bounding box center [831, 124] width 95 height 15
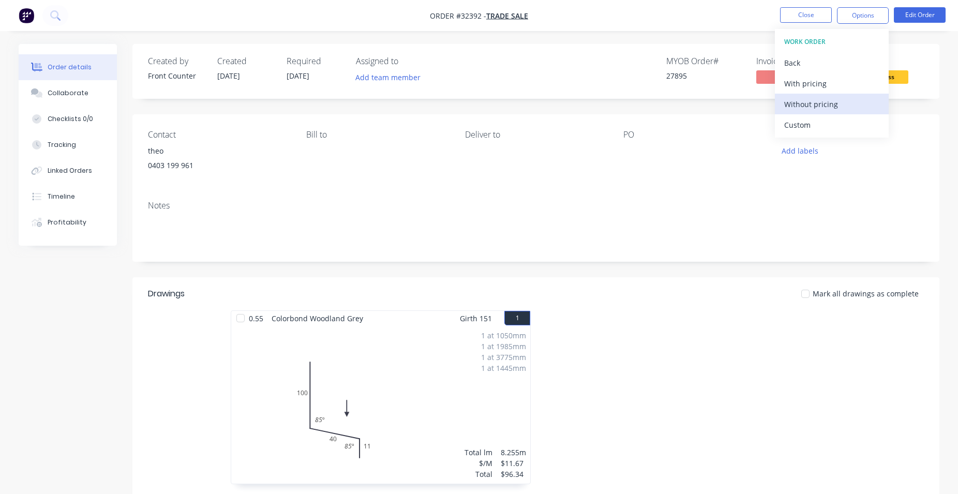
click at [839, 104] on div "Without pricing" at bounding box center [831, 104] width 95 height 15
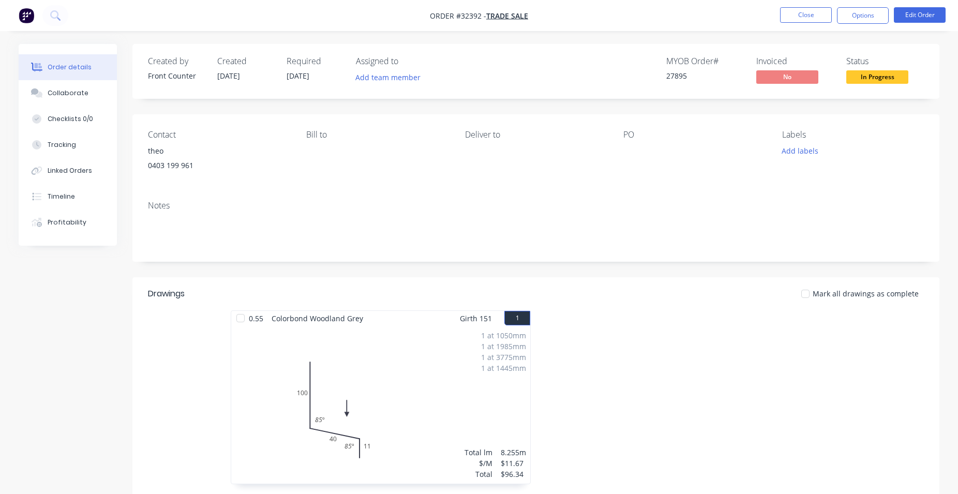
drag, startPoint x: 903, startPoint y: 51, endPoint x: 881, endPoint y: 32, distance: 29.7
click at [903, 51] on div "Created by Front Counter Created [DATE] Required [DATE] Assigned to Add team me…" at bounding box center [535, 71] width 807 height 55
click at [807, 19] on button "Close" at bounding box center [806, 15] width 52 height 16
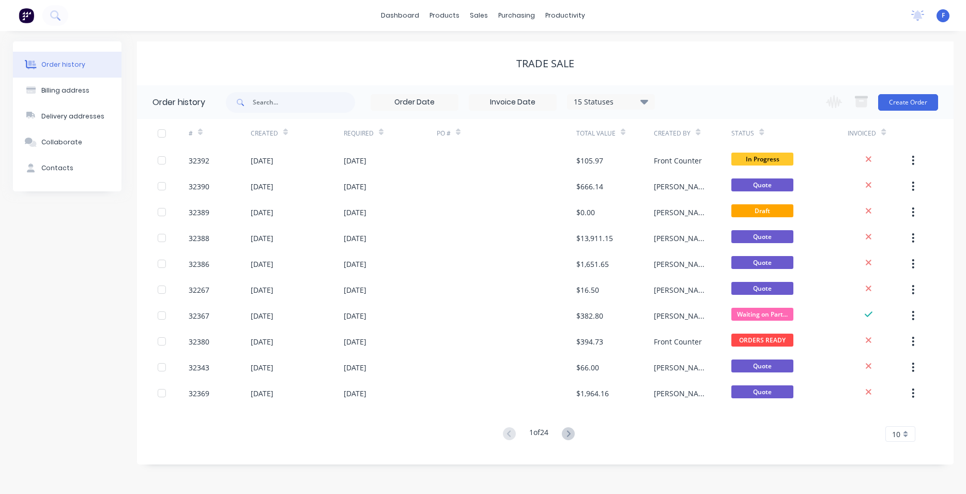
click at [27, 17] on img at bounding box center [27, 16] width 16 height 16
